Goal: Communication & Community: Answer question/provide support

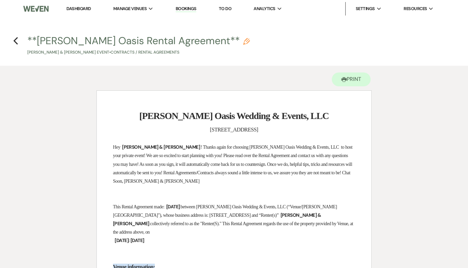
click at [76, 7] on link "Dashboard" at bounding box center [78, 9] width 24 height 6
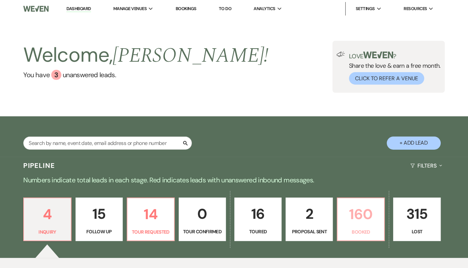
click at [358, 228] on p "Booked" at bounding box center [360, 231] width 38 height 7
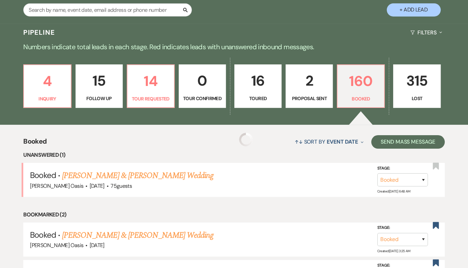
scroll to position [155, 0]
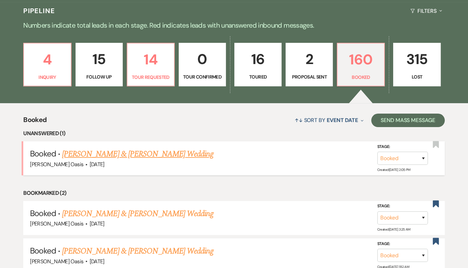
click at [178, 152] on link "[PERSON_NAME] & [PERSON_NAME] Wedding" at bounding box center [137, 154] width 151 height 12
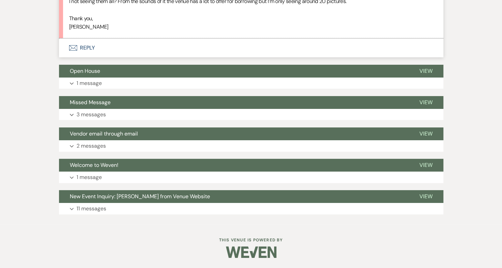
scroll to position [4998, 0]
drag, startPoint x: 129, startPoint y: 161, endPoint x: 89, endPoint y: 4, distance: 162.5
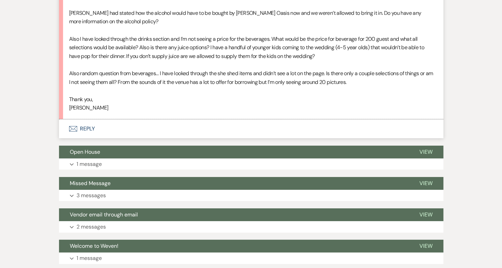
scroll to position [4841, 0]
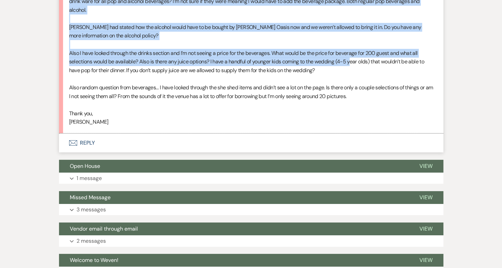
drag, startPoint x: 91, startPoint y: 103, endPoint x: 98, endPoint y: 244, distance: 141.3
click at [98, 126] on div "Hello [PERSON_NAME], I was able to make it to the open house [DATE] and brought…" at bounding box center [251, 22] width 364 height 207
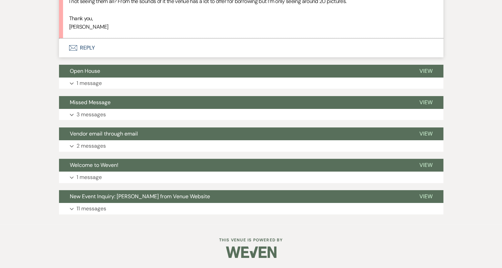
scroll to position [4975, 0]
click at [122, 31] on p "[PERSON_NAME]" at bounding box center [251, 27] width 364 height 9
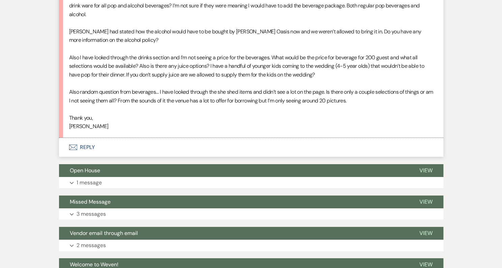
scroll to position [4778, 0]
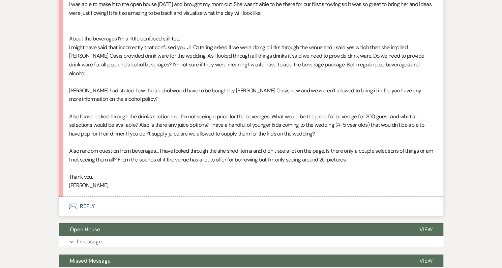
drag, startPoint x: 128, startPoint y: 184, endPoint x: 89, endPoint y: 169, distance: 41.4
click at [89, 169] on li "[PERSON_NAME] Event Details [DATE] 9:14 AM Hello [PERSON_NAME], I was able to m…" at bounding box center [251, 75] width 384 height 244
copy div "Lorem Ipsumdo, S ame cons ad elit se do eiu temp incid utlaboree dol magnaal en…"
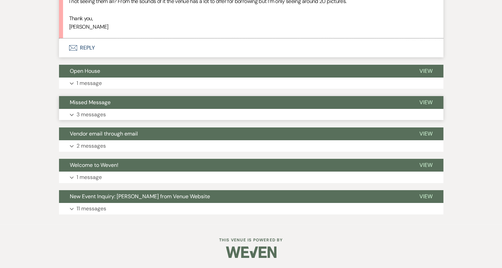
scroll to position [5129, 0]
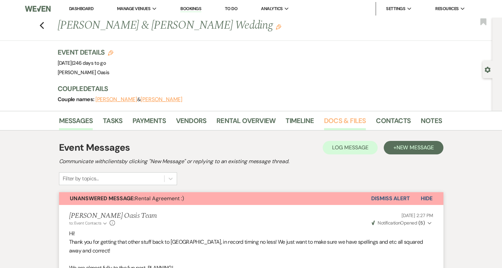
scroll to position [0, 0]
click at [357, 123] on link "Docs & Files" at bounding box center [345, 122] width 42 height 15
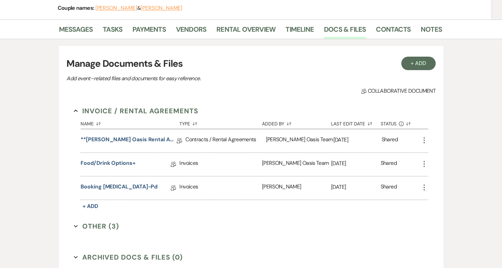
scroll to position [91, 0]
click at [135, 166] on link "Food/Drink Options+" at bounding box center [108, 164] width 55 height 10
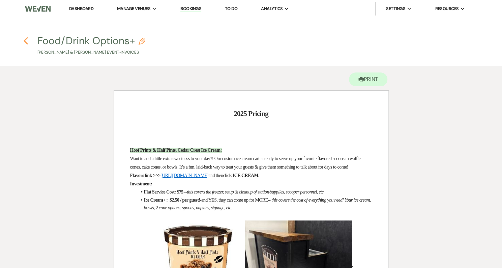
click at [25, 39] on use "button" at bounding box center [26, 40] width 4 height 7
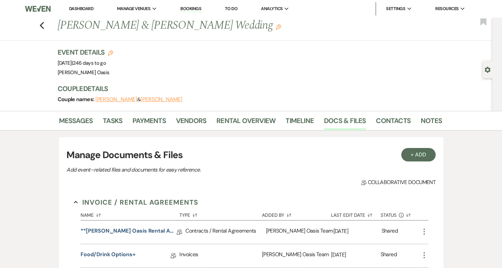
click at [79, 8] on link "Dashboard" at bounding box center [81, 9] width 24 height 6
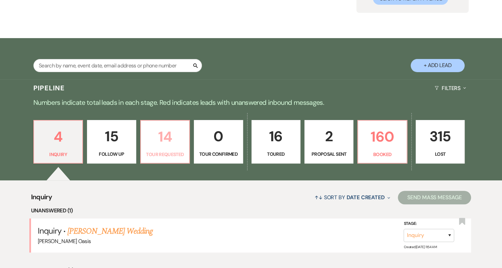
click at [155, 136] on p "14" at bounding box center [165, 136] width 40 height 23
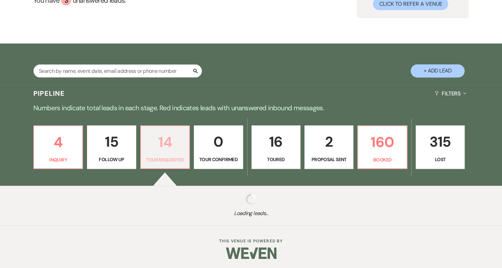
select select "2"
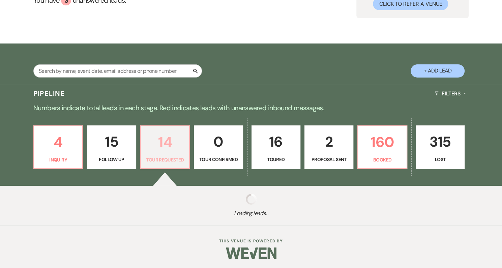
select select "2"
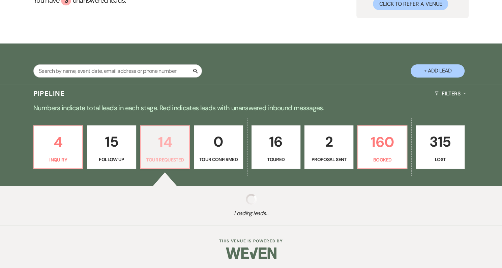
select select "2"
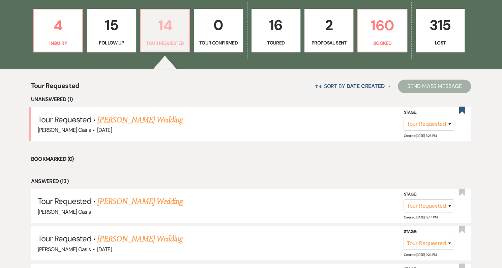
scroll to position [189, 0]
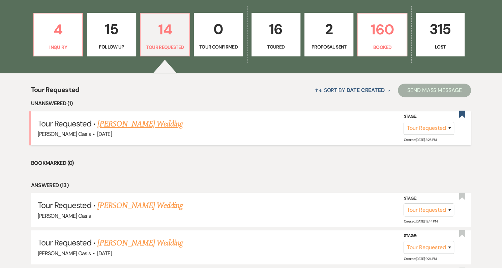
click at [154, 123] on link "[PERSON_NAME] Wedding" at bounding box center [139, 124] width 85 height 12
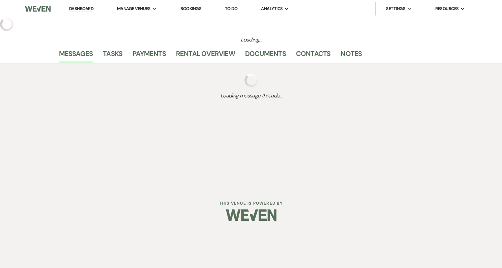
select select "2"
select select "5"
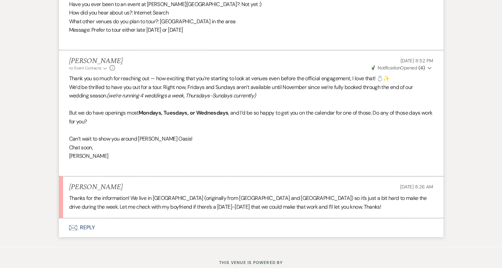
scroll to position [463, 0]
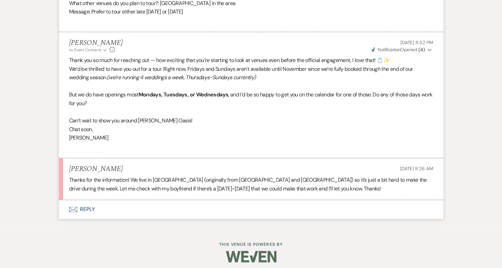
click at [180, 211] on button "Envelope Reply" at bounding box center [251, 209] width 384 height 19
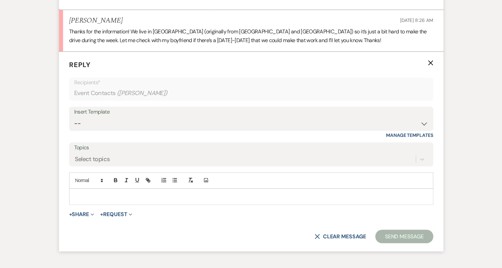
scroll to position [613, 0]
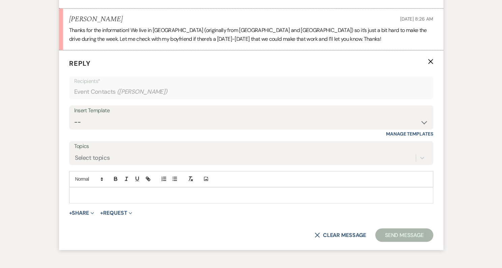
click at [176, 199] on p at bounding box center [250, 194] width 353 height 7
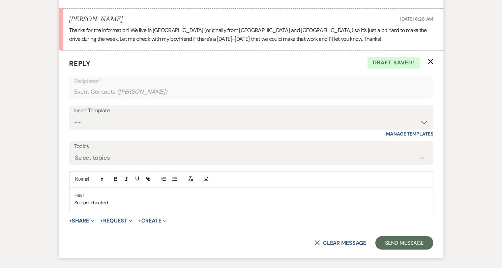
drag, startPoint x: 134, startPoint y: 203, endPoint x: 79, endPoint y: 203, distance: 54.6
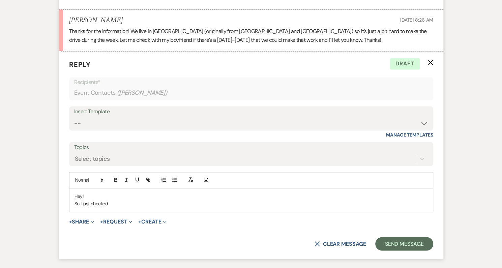
scroll to position [616, 0]
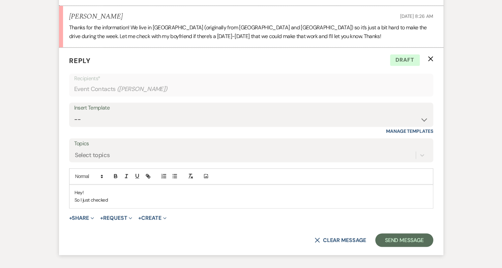
click at [139, 203] on p "So I just checked" at bounding box center [250, 199] width 353 height 7
drag, startPoint x: 139, startPoint y: 203, endPoint x: 83, endPoint y: 202, distance: 55.9
click at [83, 202] on form "Reply X Draft Recipients* Event Contacts ( [PERSON_NAME] ) Insert Template -- W…" at bounding box center [251, 151] width 384 height 207
drag, startPoint x: 161, startPoint y: 203, endPoint x: 88, endPoint y: 192, distance: 73.3
click at [88, 192] on form "Reply X Saving draft... Recipients* Event Contacts ( [PERSON_NAME] ) Insert Tem…" at bounding box center [251, 151] width 384 height 207
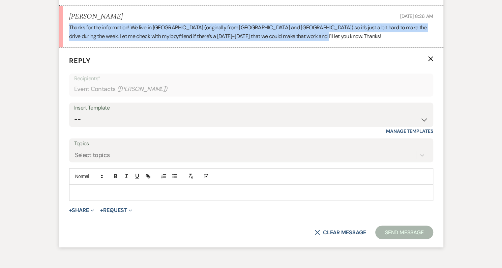
drag, startPoint x: 376, startPoint y: 39, endPoint x: 51, endPoint y: 28, distance: 325.3
copy p "Thanks for the information! We live in [GEOGRAPHIC_DATA] (originally from [GEOG…"
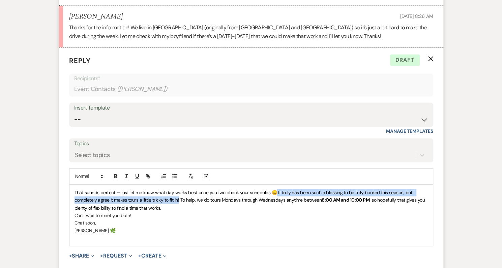
drag, startPoint x: 236, startPoint y: 200, endPoint x: 298, endPoint y: 193, distance: 62.4
click at [298, 193] on span "That sounds perfect — just let me know what day works best once you two check y…" at bounding box center [244, 195] width 341 height 13
click at [129, 179] on icon "button" at bounding box center [126, 176] width 6 height 6
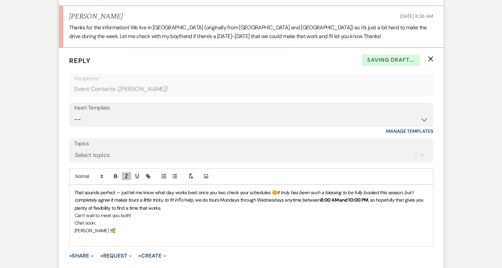
click at [166, 217] on p "Can’t wait to meet you both!" at bounding box center [250, 214] width 353 height 7
click at [238, 200] on span "To help, we do tours Mondays through Wednesdays anytime between" at bounding box center [250, 200] width 142 height 6
click at [291, 204] on p "That sounds perfect — just let me know what day works best once you two check y…" at bounding box center [250, 200] width 353 height 23
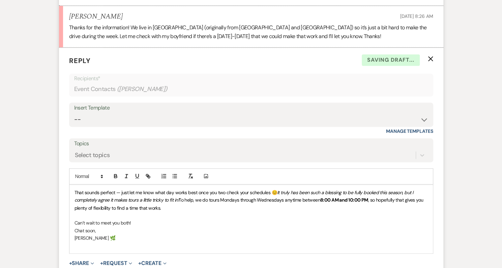
click at [121, 230] on p "Chat soon," at bounding box center [250, 229] width 353 height 7
click at [119, 237] on p "[PERSON_NAME] 🌿" at bounding box center [250, 237] width 353 height 7
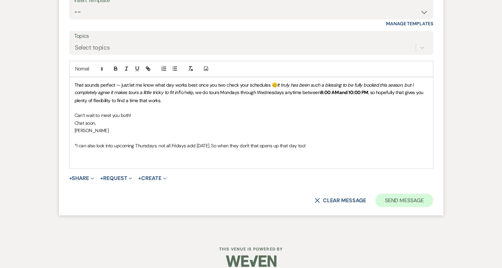
click at [375, 195] on button "Send Message" at bounding box center [404, 199] width 58 height 13
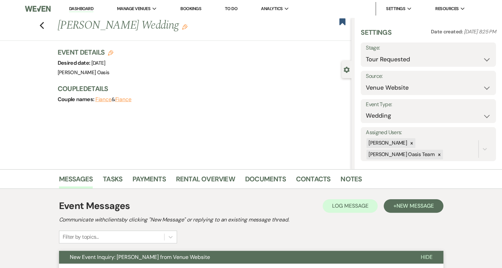
scroll to position [0, 0]
click at [81, 8] on link "Dashboard" at bounding box center [81, 9] width 24 height 6
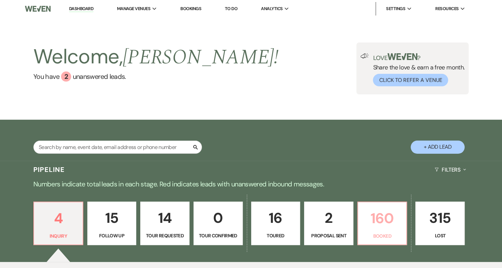
click at [390, 214] on p "160" at bounding box center [382, 218] width 40 height 23
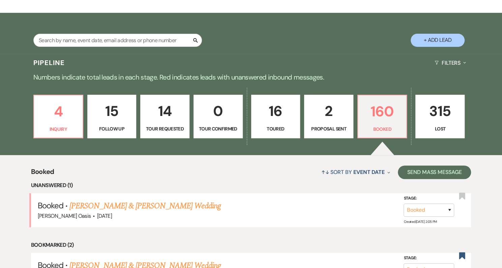
scroll to position [107, 0]
